Goal: Transaction & Acquisition: Purchase product/service

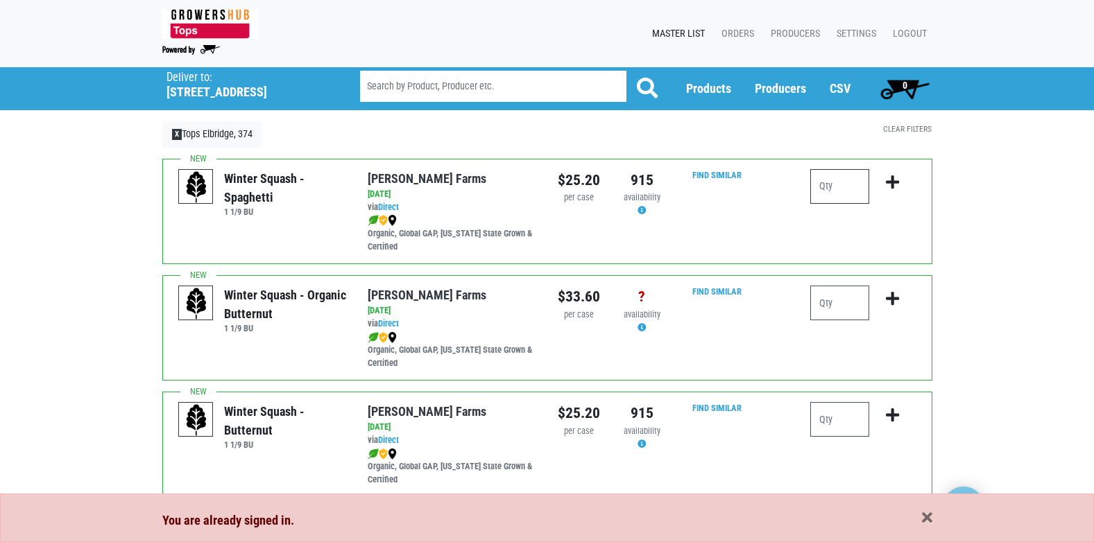
drag, startPoint x: 0, startPoint y: 0, endPoint x: 838, endPoint y: 191, distance: 859.8
click at [838, 191] on input "number" at bounding box center [839, 186] width 59 height 35
type input "1"
click at [893, 176] on icon "submit" at bounding box center [892, 182] width 13 height 15
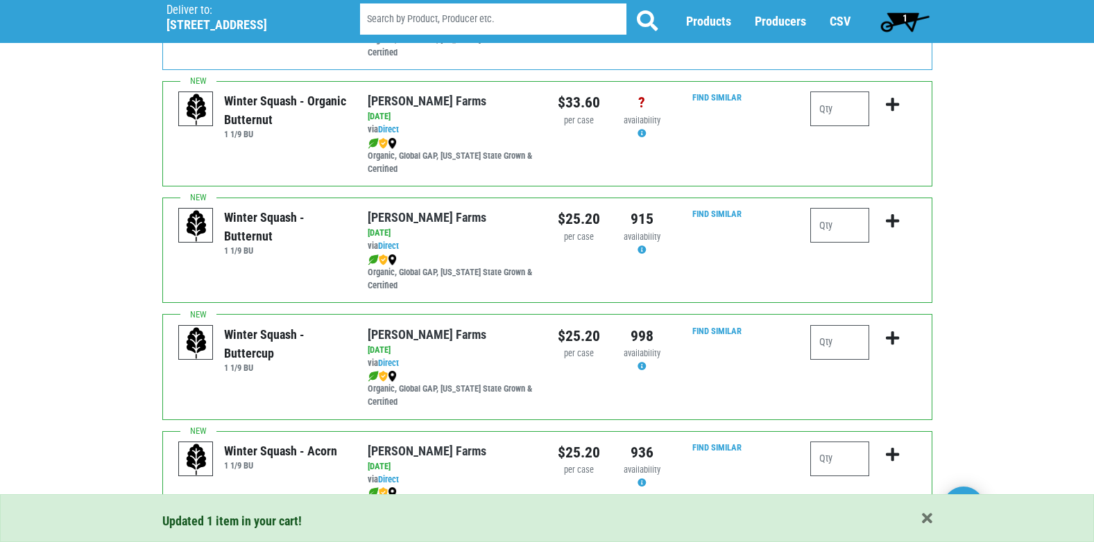
scroll to position [208, 0]
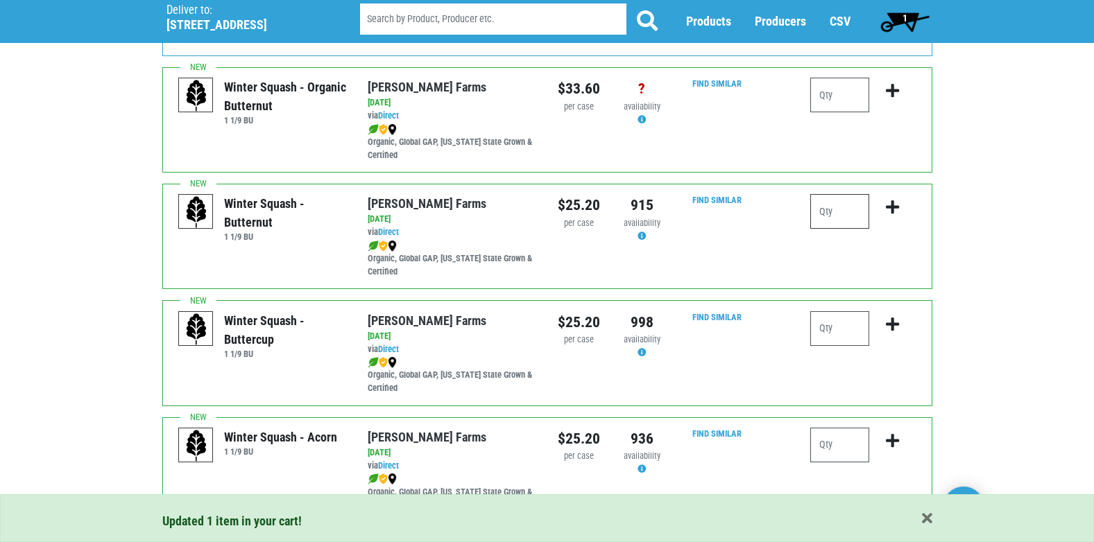
click at [831, 216] on input "number" at bounding box center [839, 211] width 59 height 35
type input "1"
click at [895, 209] on icon "submit" at bounding box center [892, 207] width 13 height 15
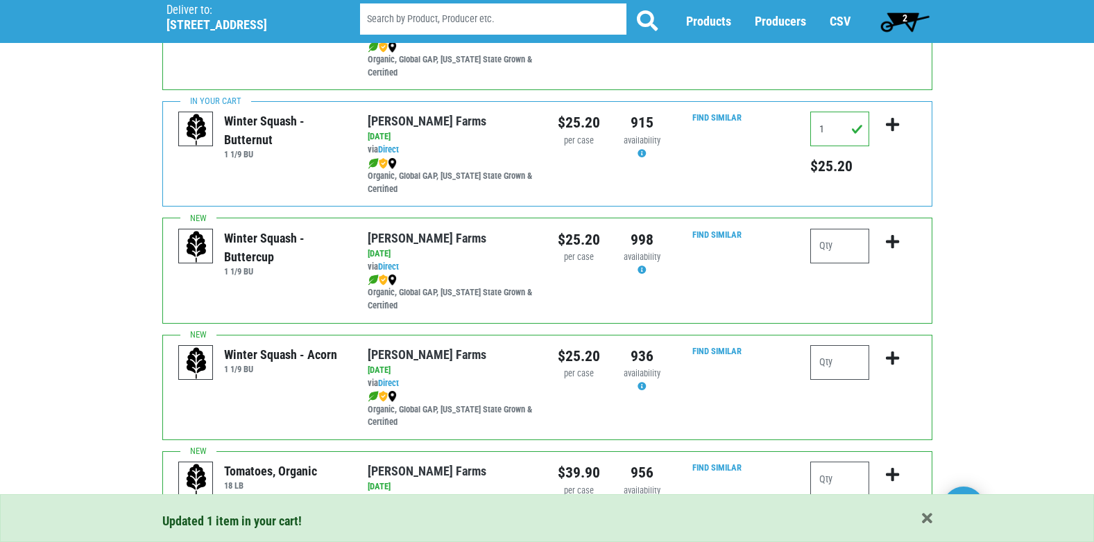
scroll to position [347, 0]
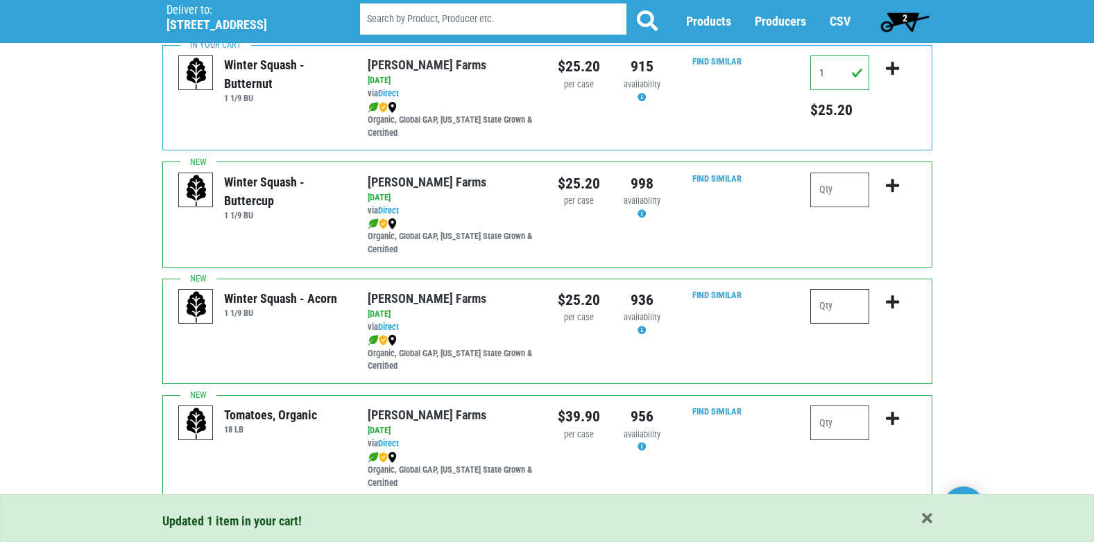
click at [841, 306] on input "number" at bounding box center [839, 306] width 59 height 35
type input "1"
click at [895, 297] on icon "submit" at bounding box center [892, 302] width 13 height 15
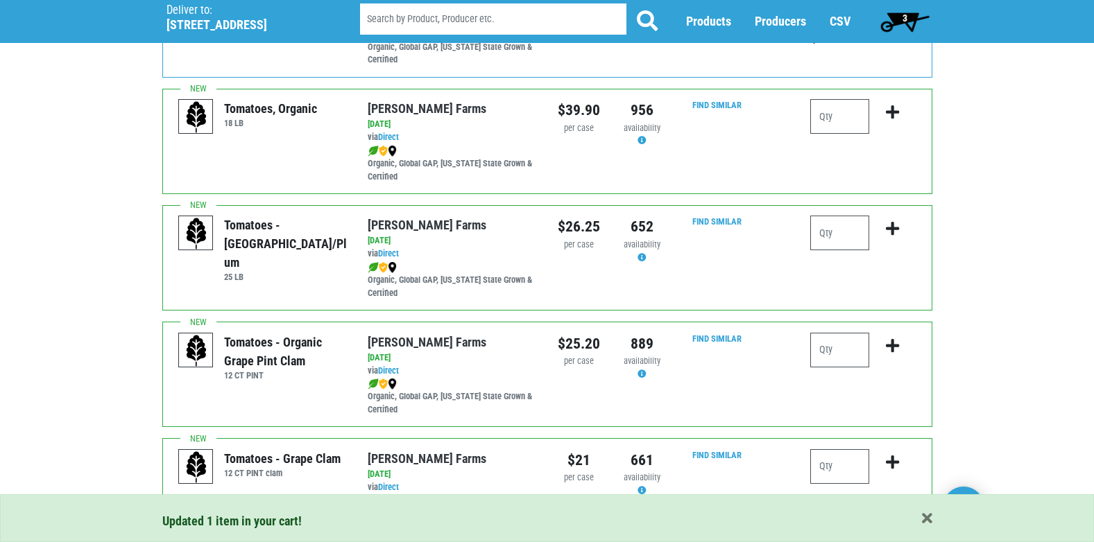
scroll to position [693, 0]
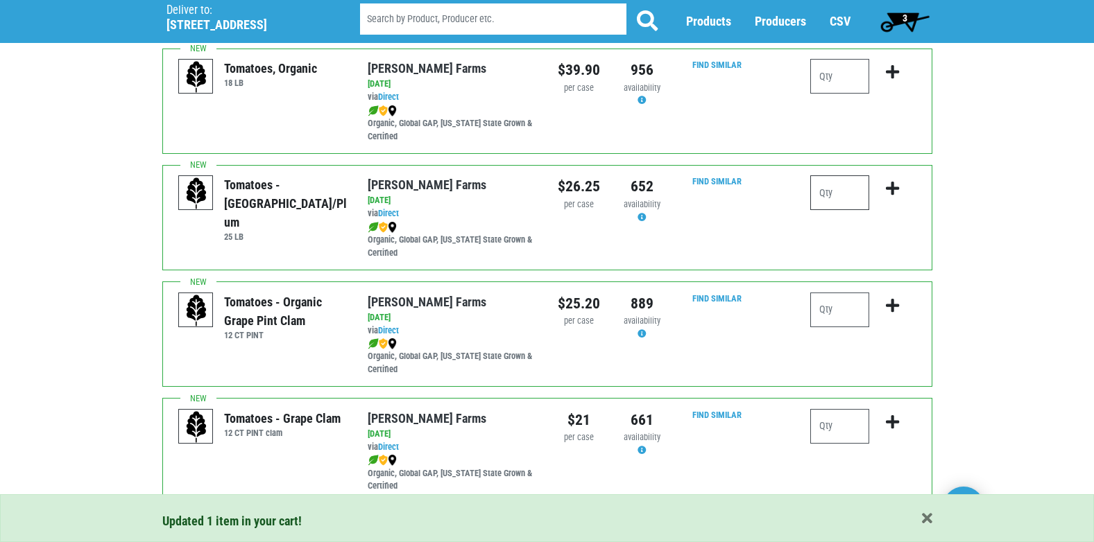
click at [836, 200] on input "number" at bounding box center [839, 192] width 59 height 35
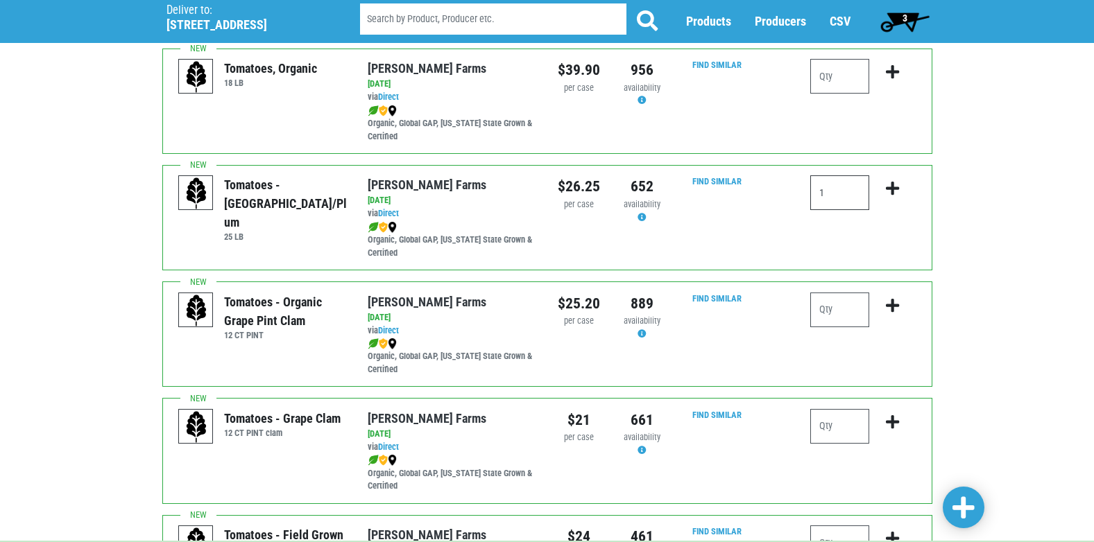
type input "1"
click at [891, 187] on icon "submit" at bounding box center [892, 188] width 13 height 15
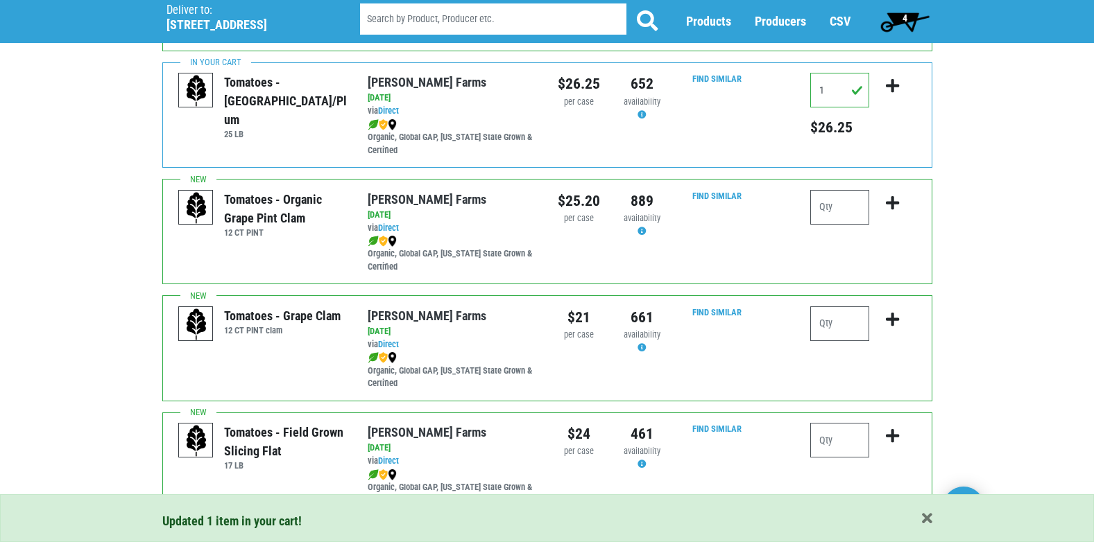
scroll to position [832, 0]
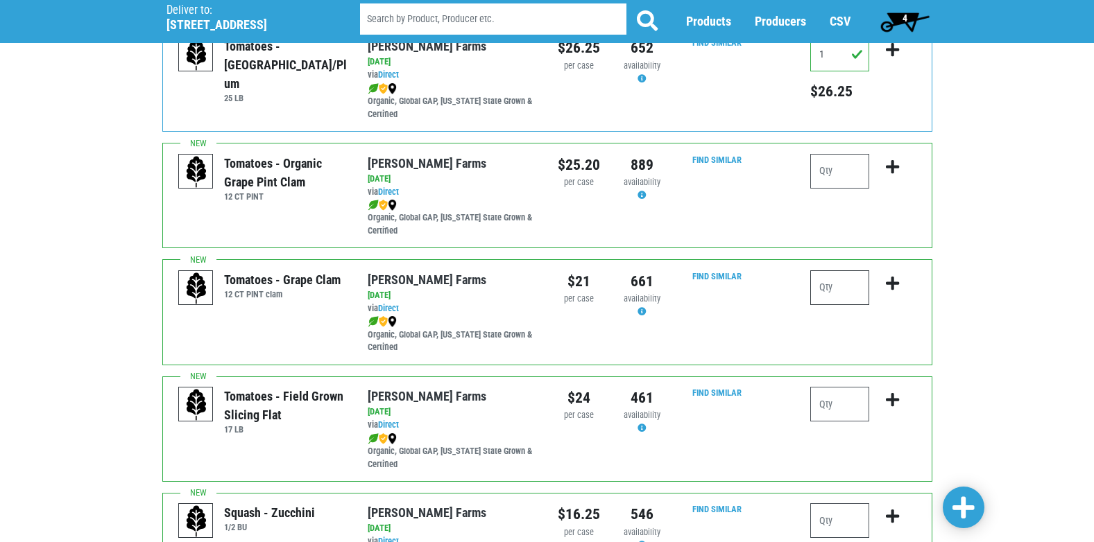
click at [836, 295] on input "number" at bounding box center [839, 287] width 59 height 35
type input "2"
click at [893, 280] on icon "submit" at bounding box center [892, 283] width 13 height 15
click at [835, 405] on input "number" at bounding box center [839, 404] width 59 height 35
type input "2"
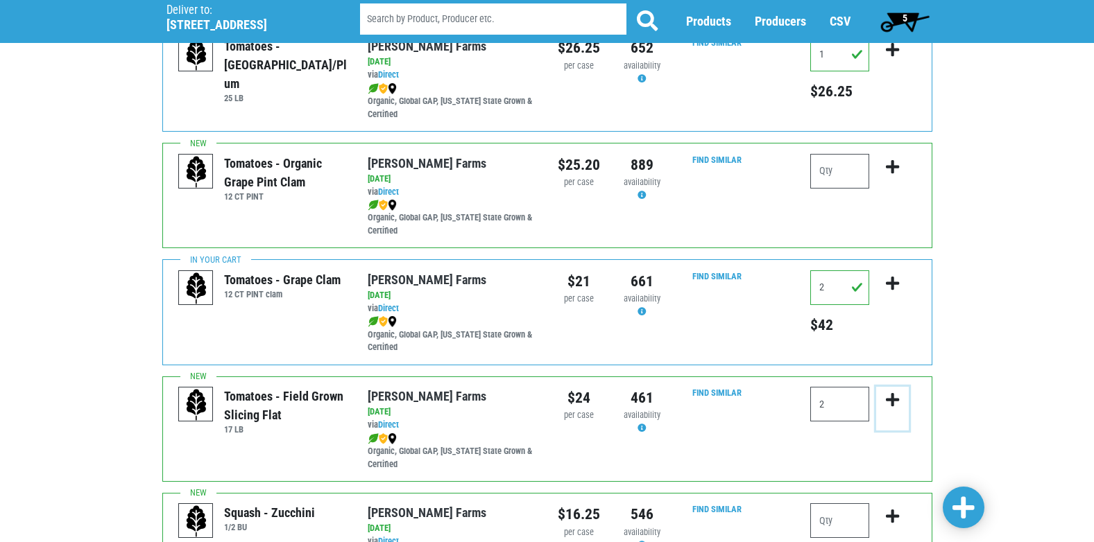
click at [892, 402] on icon "submit" at bounding box center [892, 399] width 13 height 15
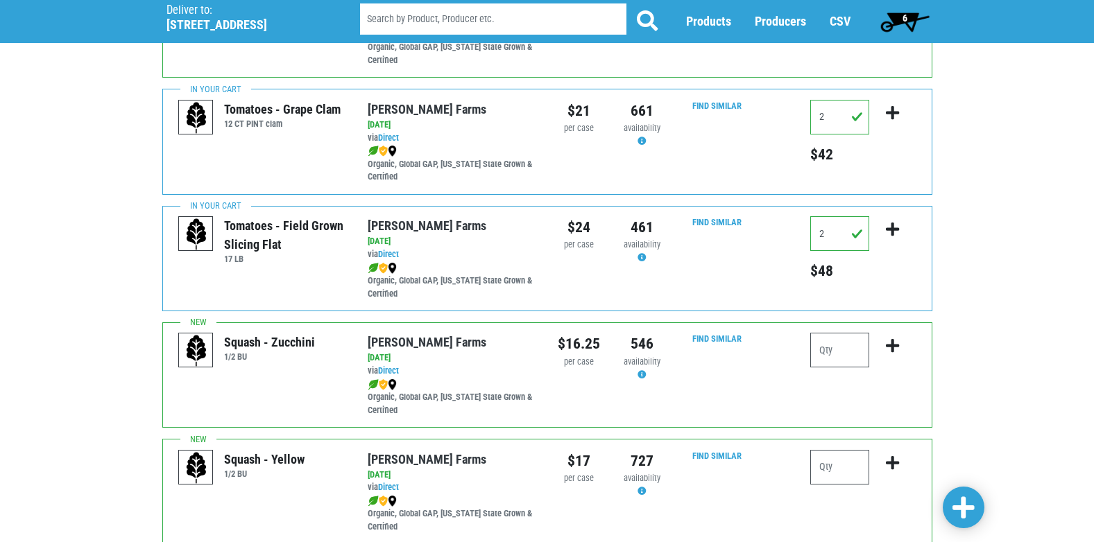
scroll to position [1040, 0]
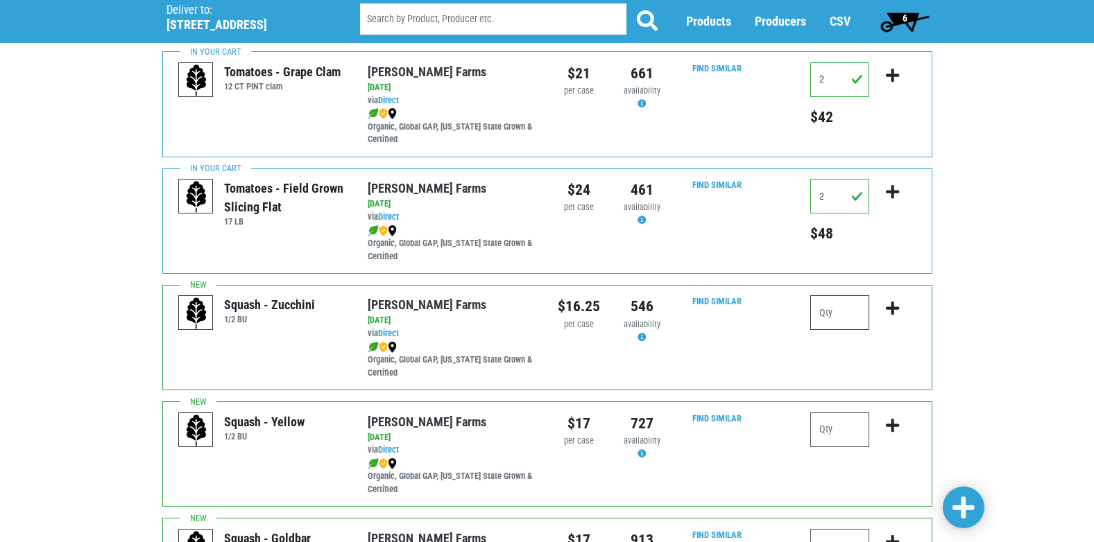
click at [834, 313] on input "number" at bounding box center [839, 312] width 59 height 35
type input "1"
click at [834, 430] on input "number" at bounding box center [839, 430] width 59 height 35
type input "1"
drag, startPoint x: 895, startPoint y: 305, endPoint x: 886, endPoint y: 314, distance: 12.7
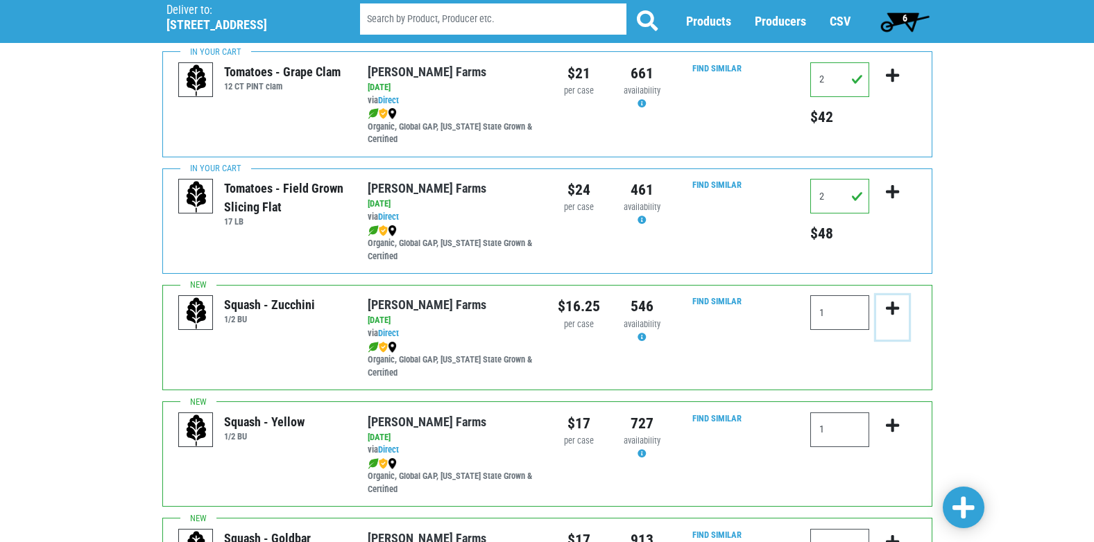
click at [894, 305] on icon "submit" at bounding box center [892, 308] width 13 height 15
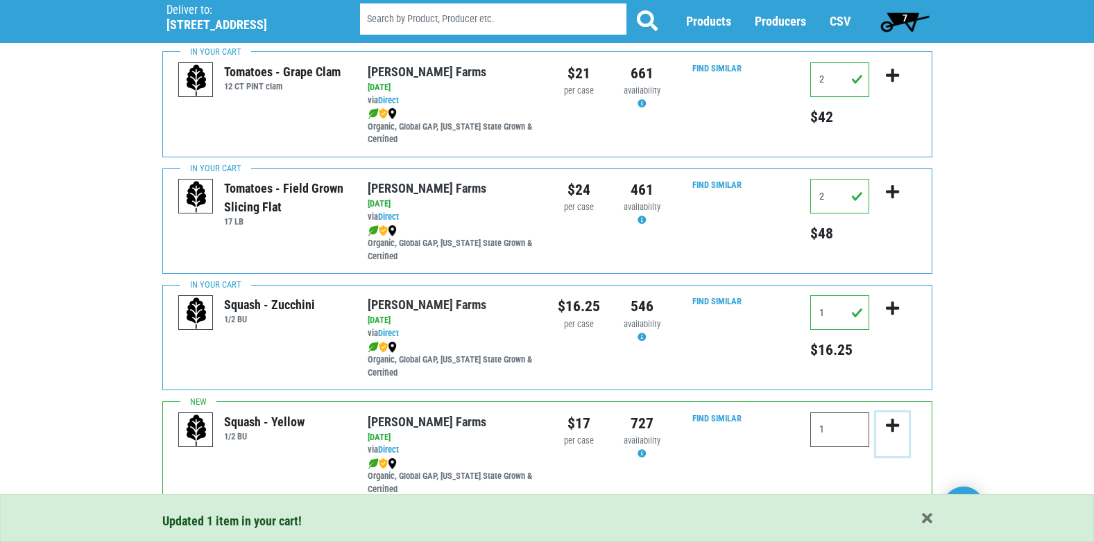
click at [890, 428] on icon "submit" at bounding box center [892, 425] width 13 height 15
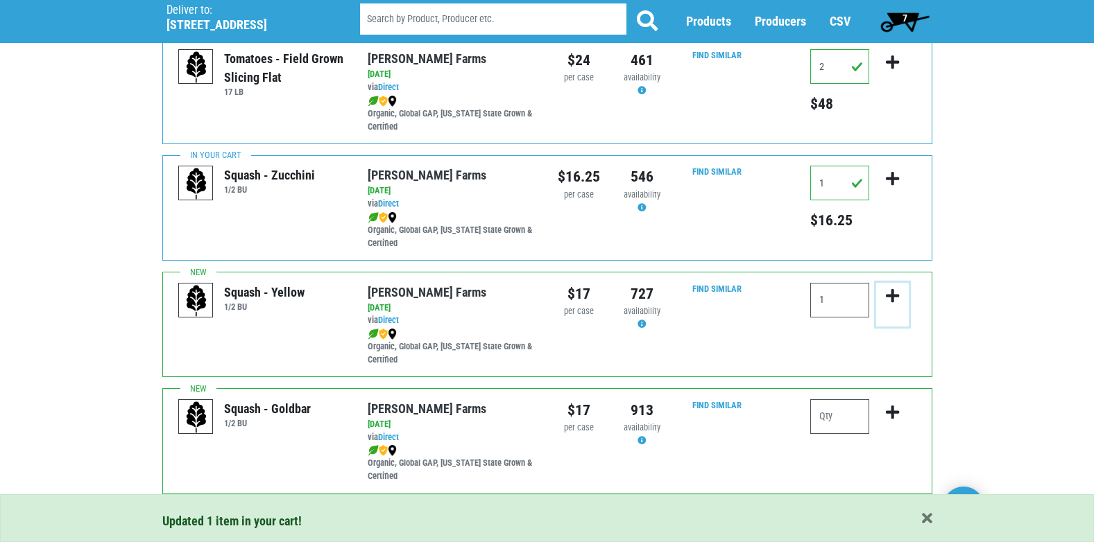
scroll to position [1179, 0]
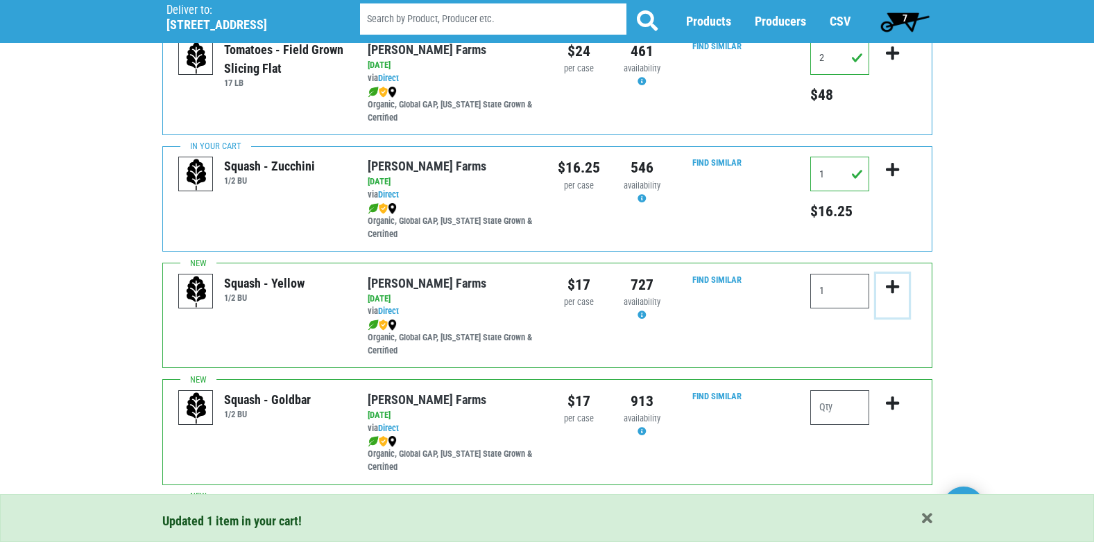
click at [892, 288] on icon "submit" at bounding box center [892, 286] width 13 height 15
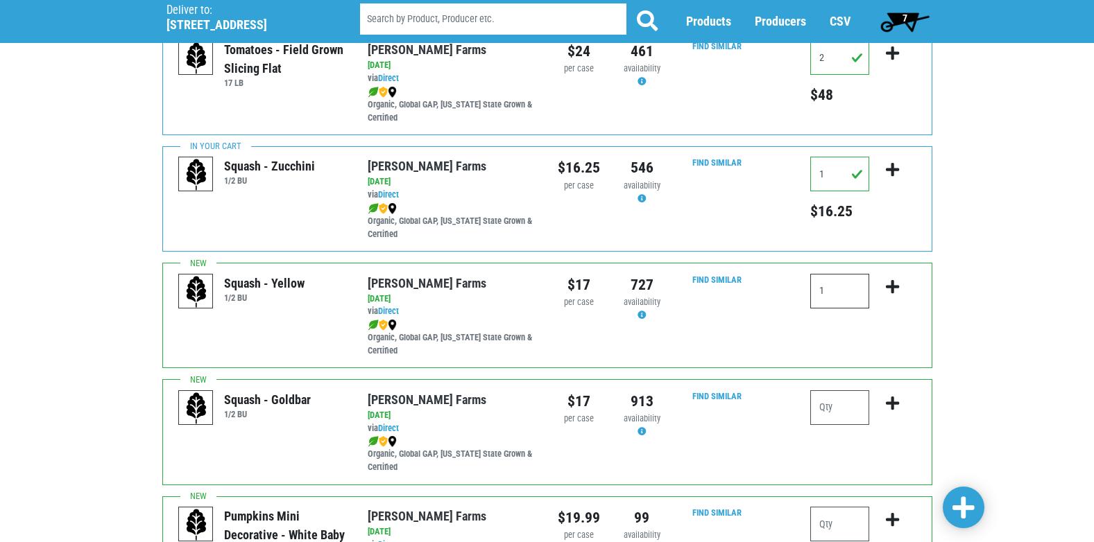
click at [831, 284] on input "1" at bounding box center [839, 291] width 59 height 35
type input "1"
click at [893, 286] on icon "submit" at bounding box center [892, 286] width 13 height 15
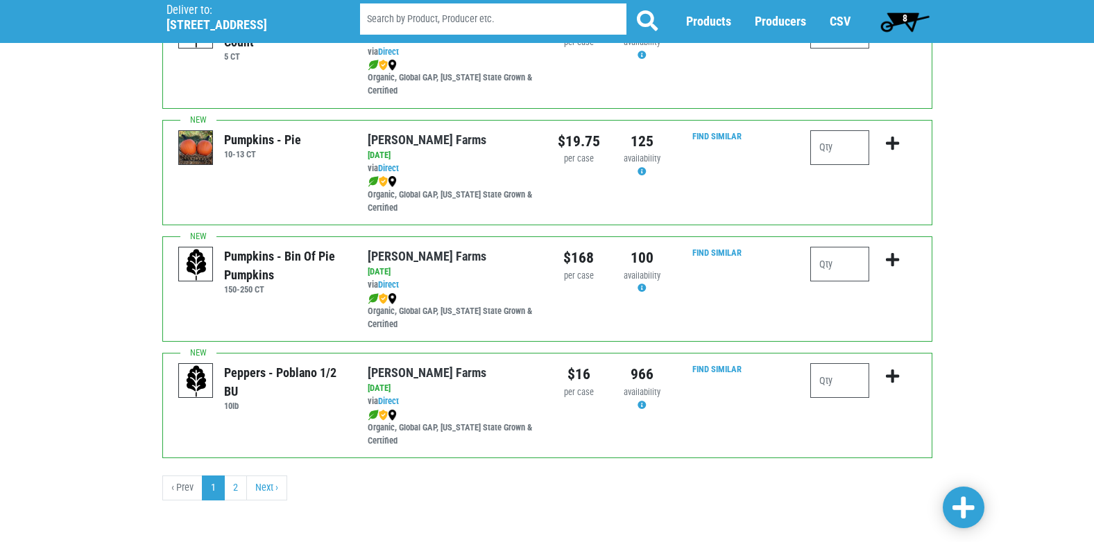
scroll to position [2026, 0]
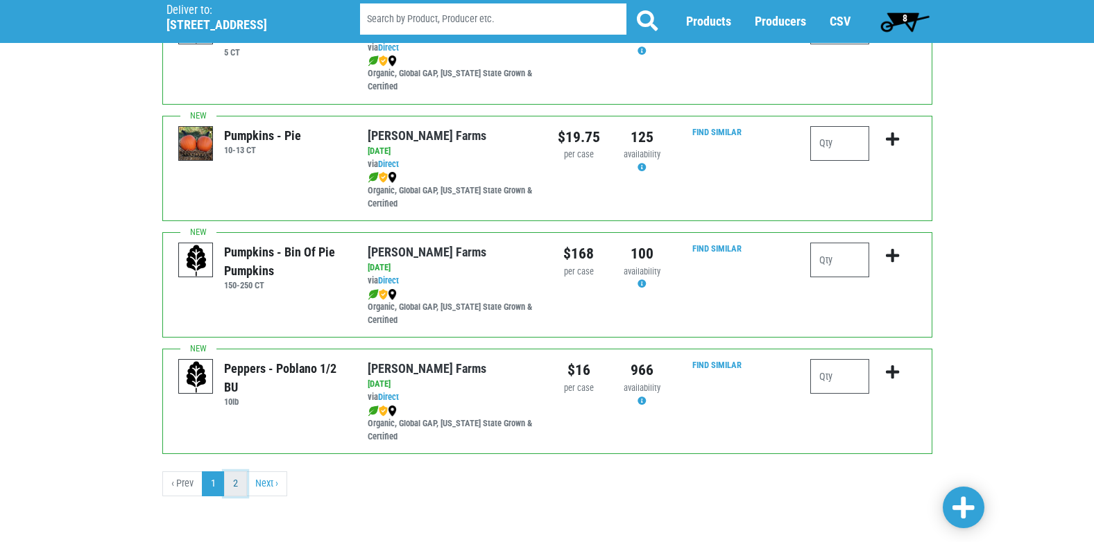
click at [235, 487] on link "2" at bounding box center [235, 484] width 23 height 25
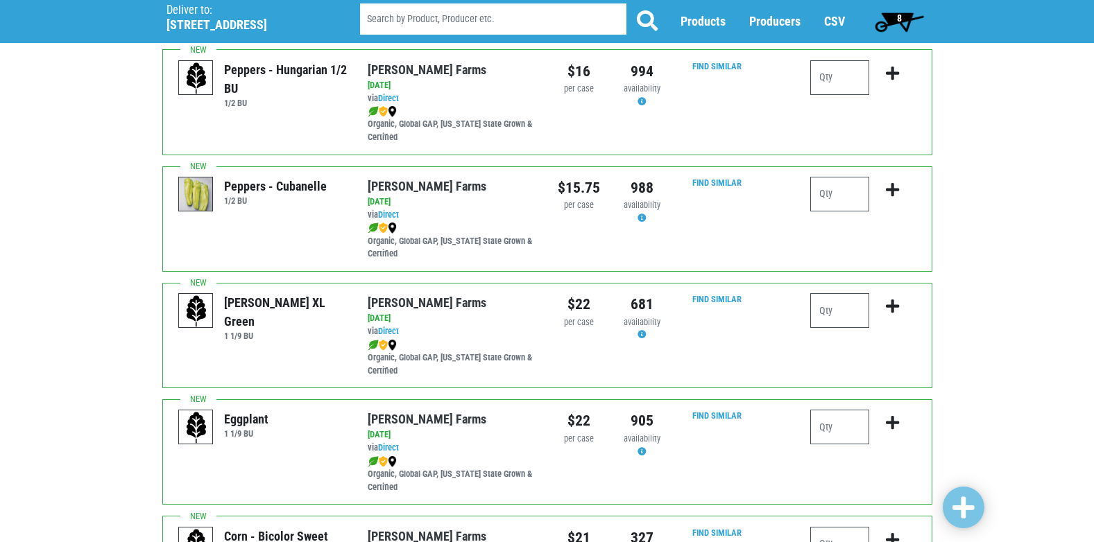
scroll to position [485, 0]
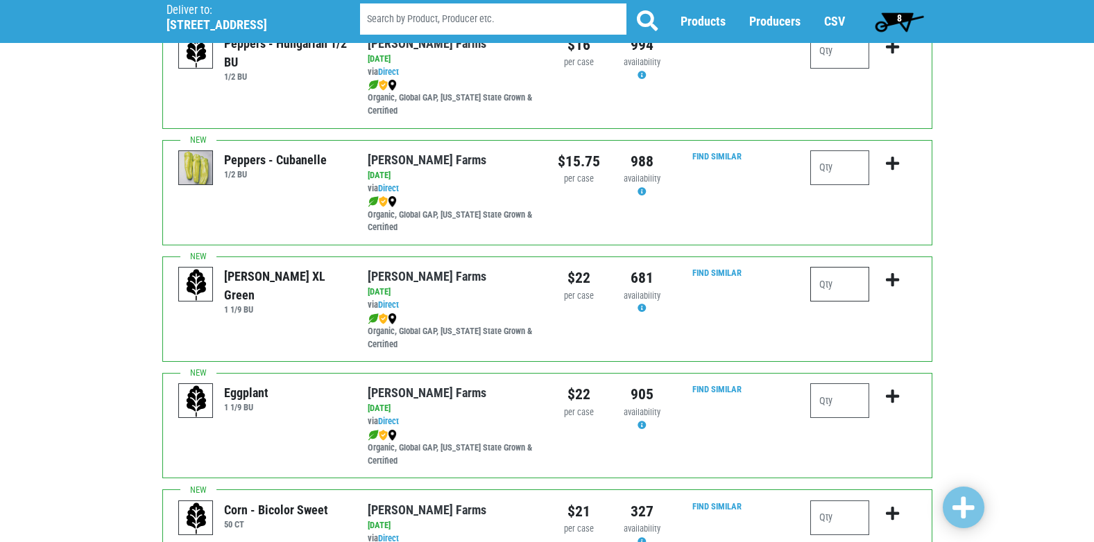
click at [821, 285] on input "number" at bounding box center [839, 284] width 59 height 35
type input "2"
click at [897, 282] on icon "submit" at bounding box center [892, 280] width 13 height 15
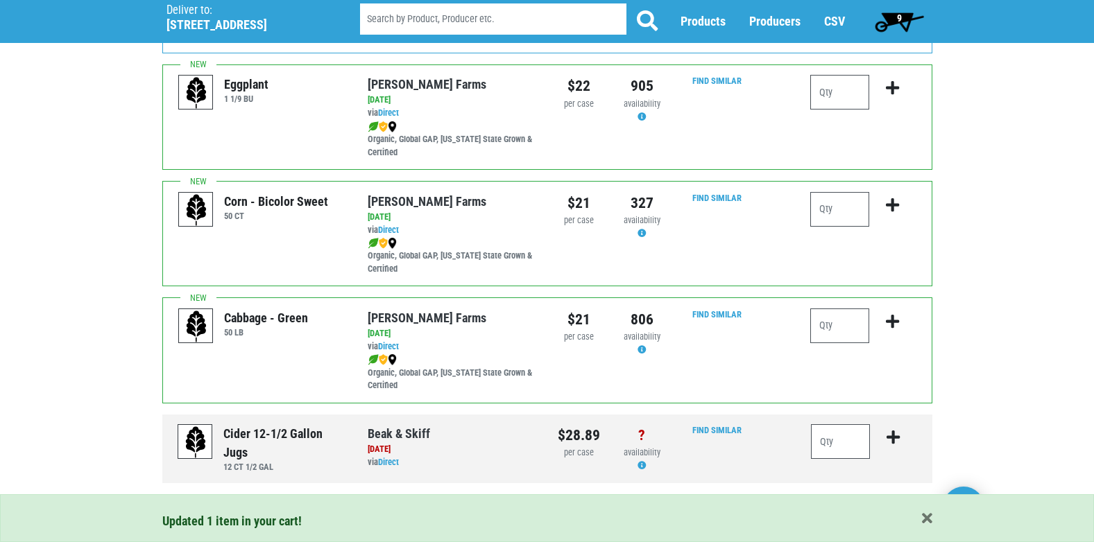
scroll to position [832, 0]
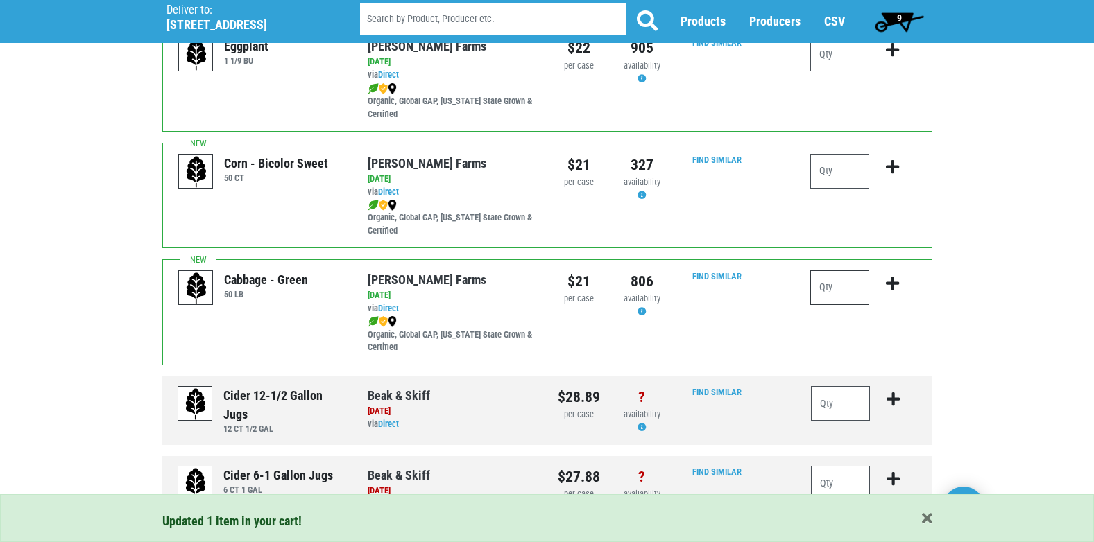
click at [850, 280] on input "number" at bounding box center [839, 287] width 59 height 35
type input "1"
click at [895, 280] on icon "submit" at bounding box center [892, 283] width 13 height 15
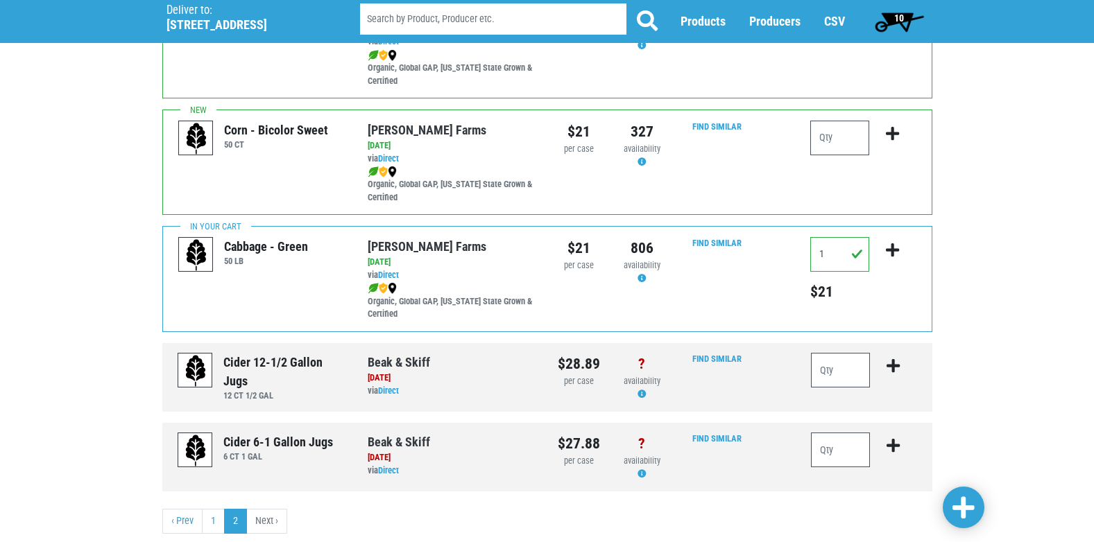
scroll to position [903, 0]
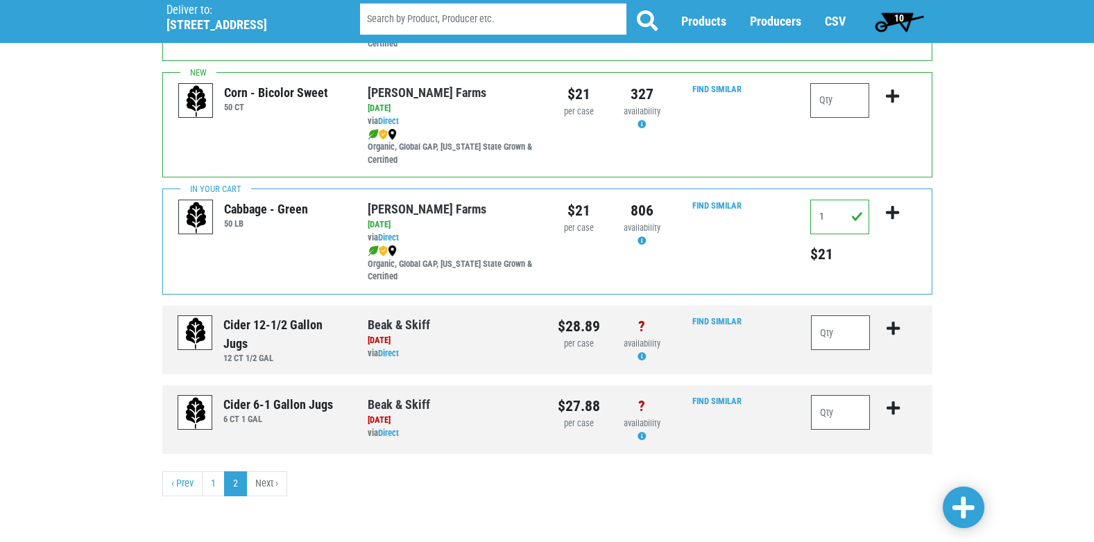
click at [889, 20] on span "10" at bounding box center [899, 22] width 62 height 28
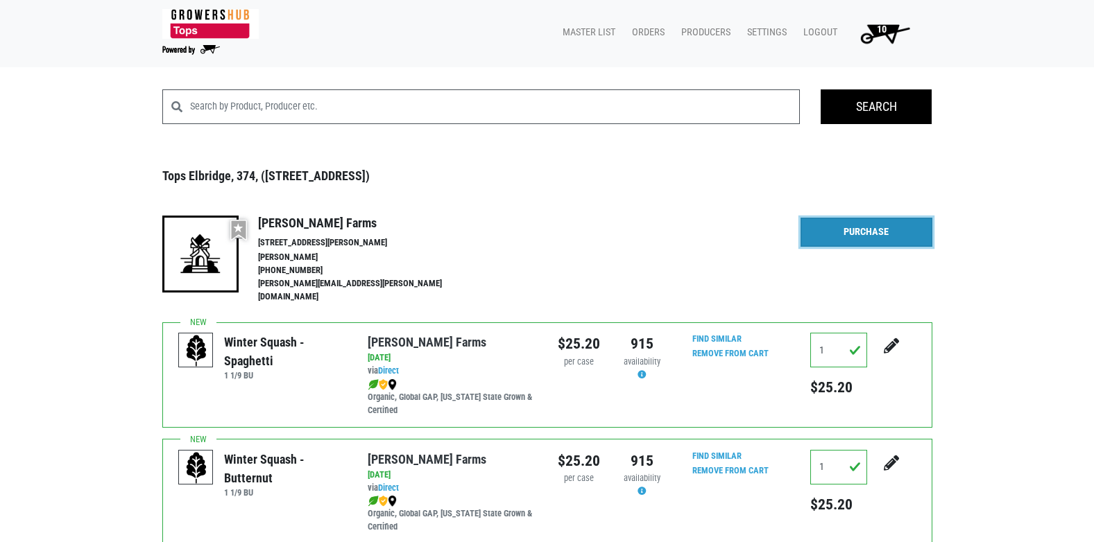
click at [867, 227] on link "Purchase" at bounding box center [866, 232] width 132 height 29
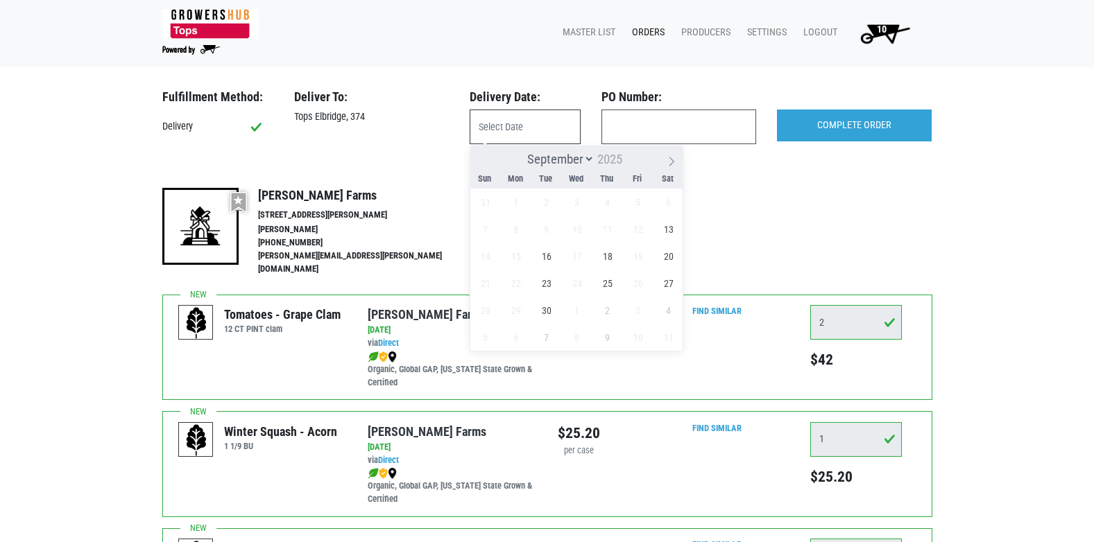
click at [515, 131] on input "text" at bounding box center [524, 127] width 111 height 35
click at [664, 232] on span "13" at bounding box center [668, 229] width 27 height 27
type input "[DATE]"
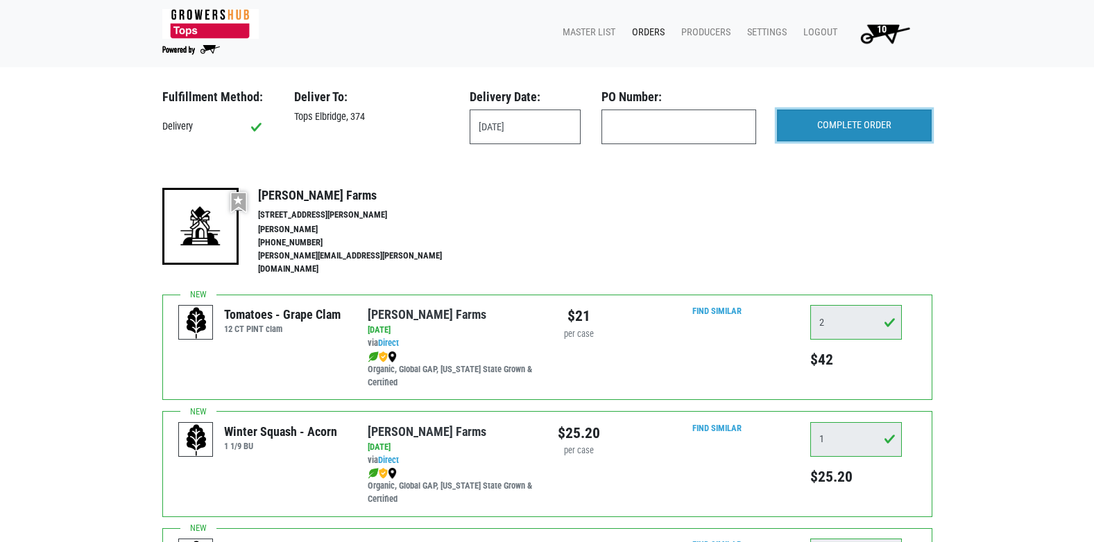
click at [910, 118] on input "COMPLETE ORDER" at bounding box center [854, 126] width 155 height 32
